Goal: Obtain resource: Download file/media

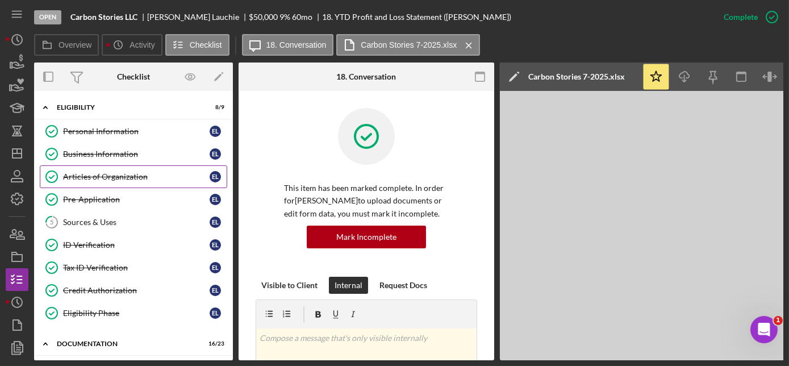
scroll to position [361, 0]
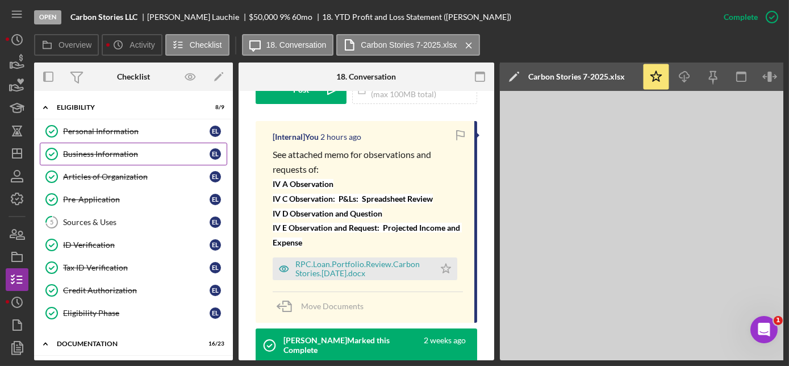
click at [110, 157] on div "Business Information" at bounding box center [136, 153] width 147 height 9
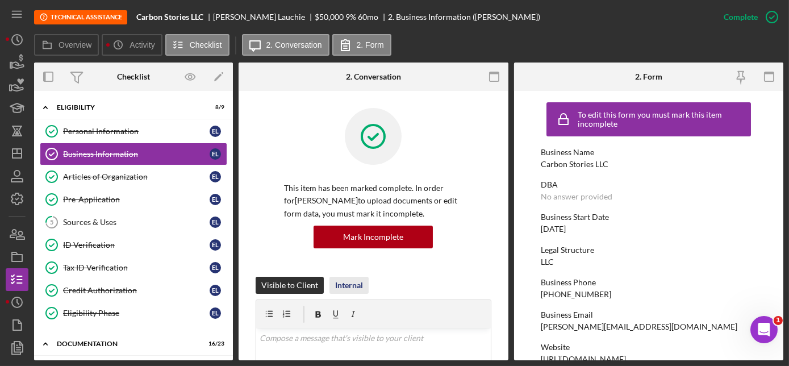
click at [346, 282] on div "Internal" at bounding box center [349, 285] width 28 height 17
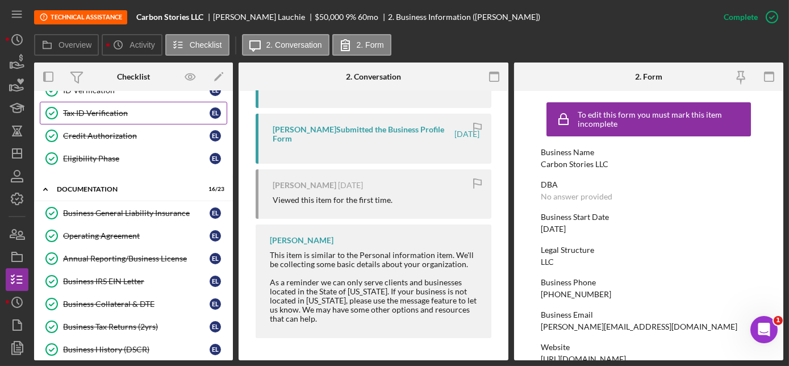
scroll to position [206, 0]
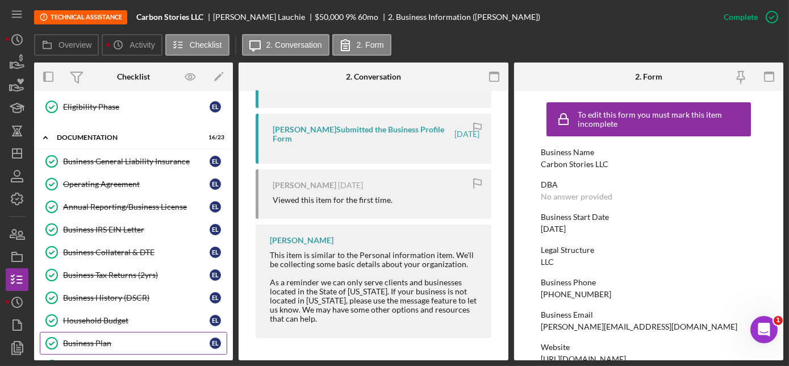
click at [85, 338] on div "Business Plan" at bounding box center [136, 342] width 147 height 9
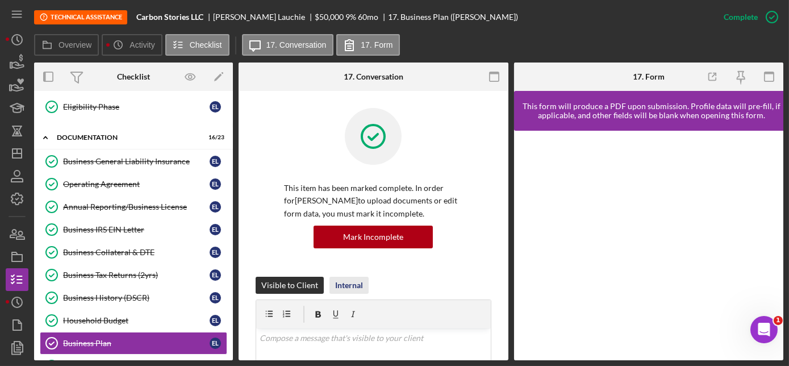
click at [345, 283] on div "Internal" at bounding box center [349, 285] width 28 height 17
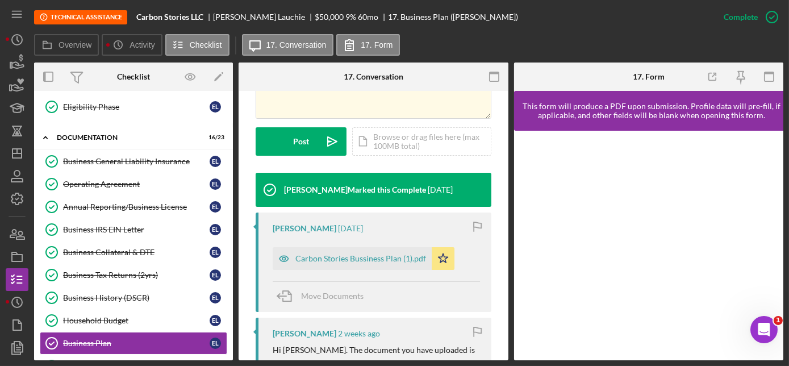
scroll to position [361, 0]
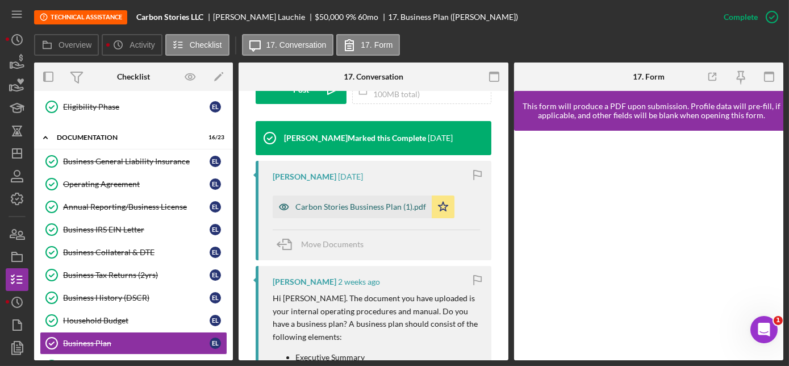
click at [323, 209] on div "Carbon Stories Bussiness Plan (1).pdf" at bounding box center [360, 206] width 131 height 9
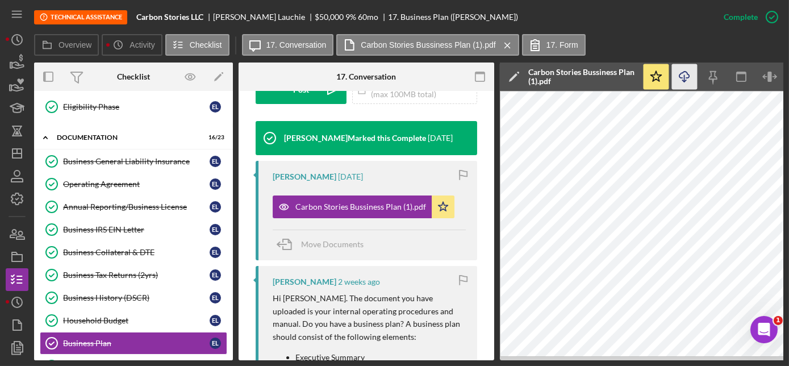
click at [685, 77] on icon "Icon/Download" at bounding box center [685, 77] width 26 height 26
